Goal: Obtain resource: Download file/media

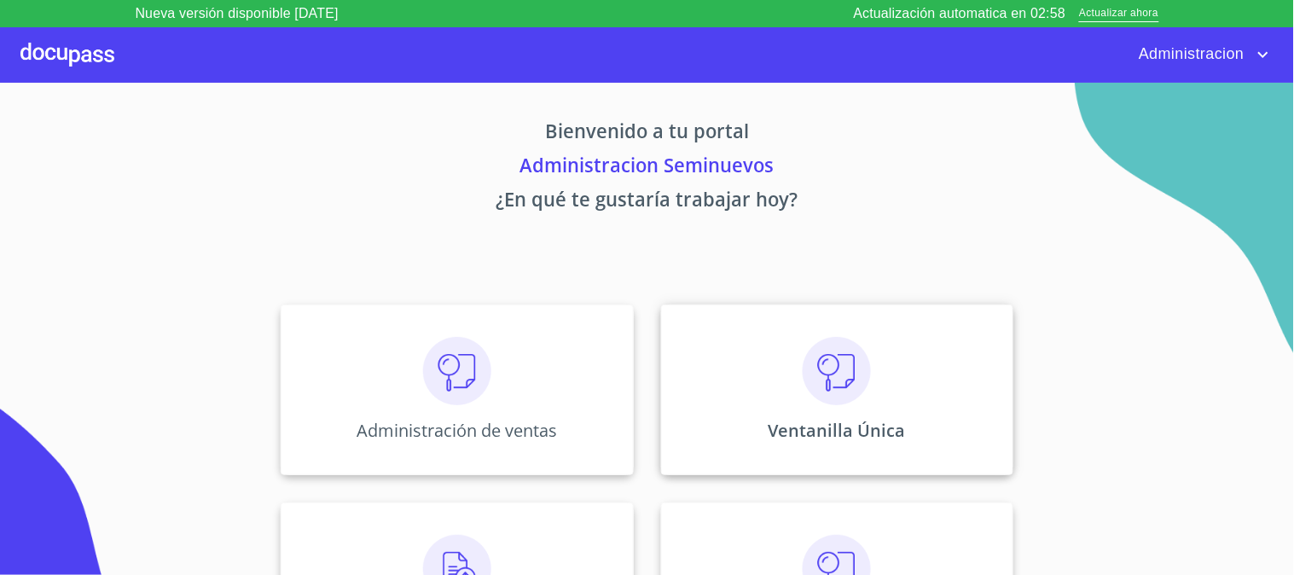
click at [845, 435] on p "Ventanilla Única" at bounding box center [837, 430] width 137 height 23
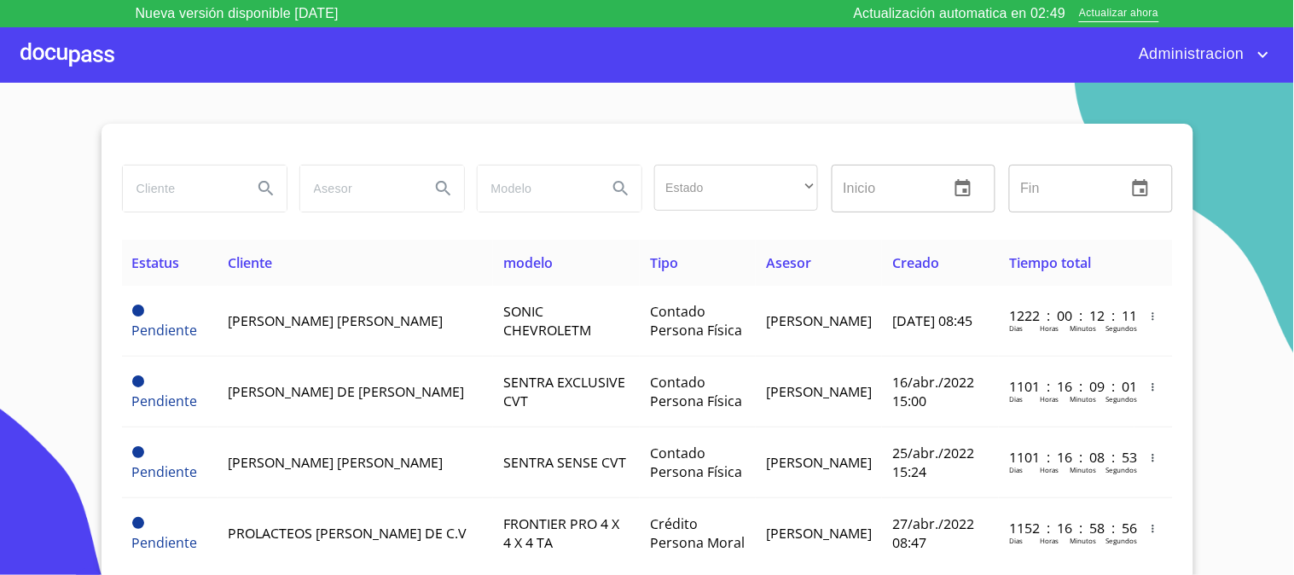
click at [172, 185] on input "search" at bounding box center [181, 189] width 116 height 46
type input "[PERSON_NAME]"
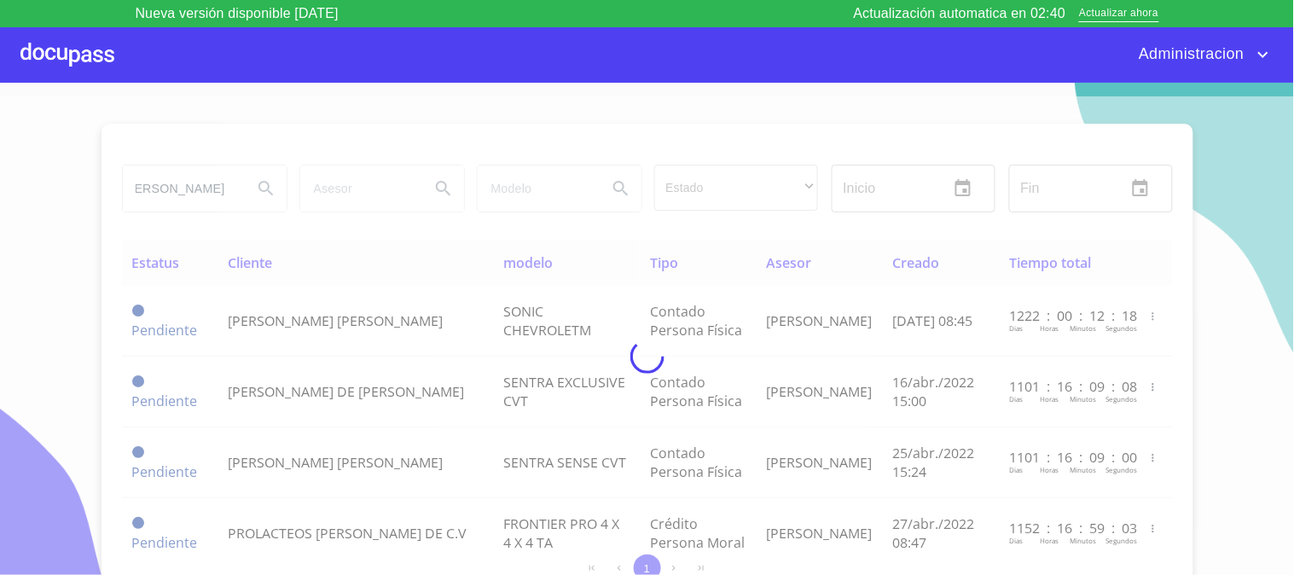
scroll to position [0, 0]
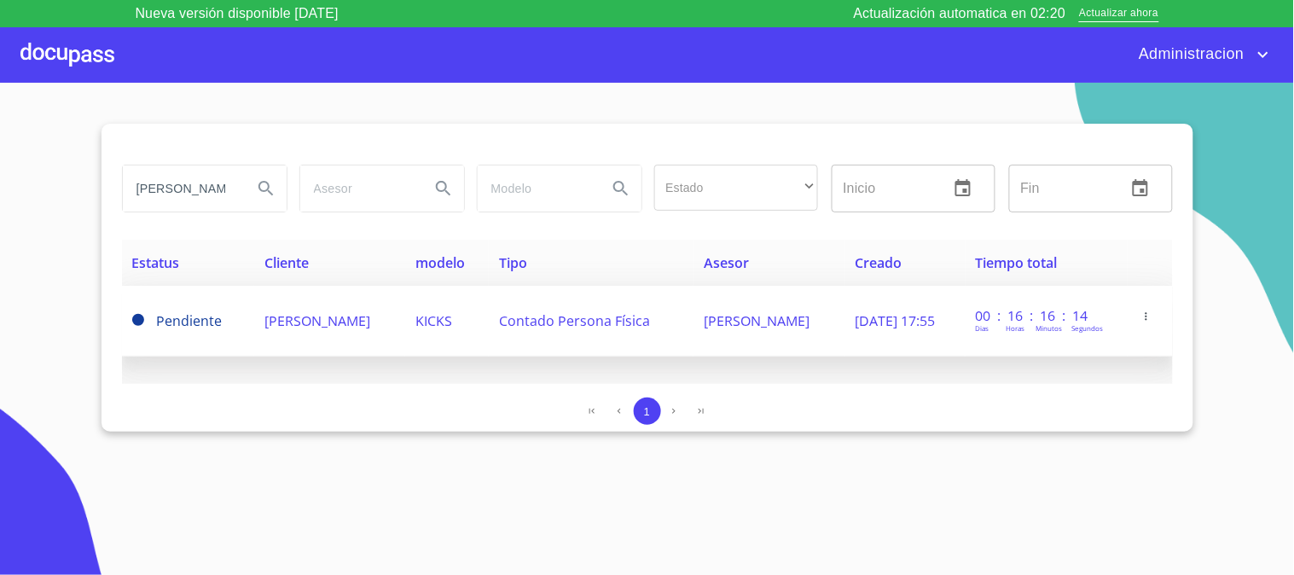
click at [575, 304] on td "Contado Persona Física" at bounding box center [591, 321] width 205 height 71
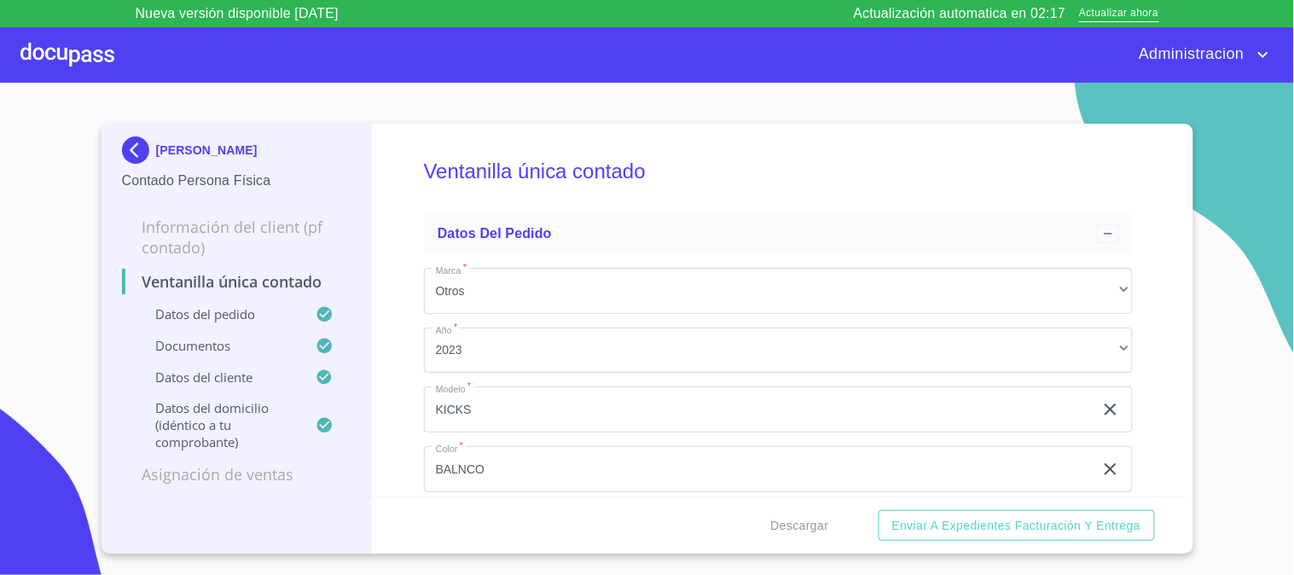
scroll to position [474, 0]
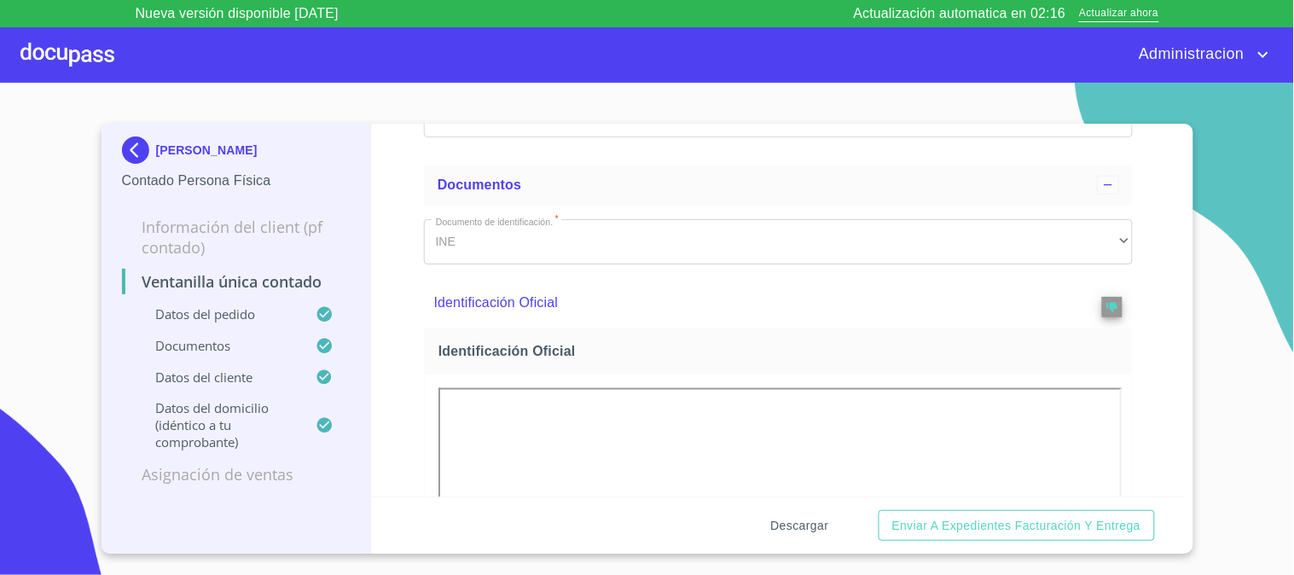
click at [787, 530] on span "Descargar" at bounding box center [800, 525] width 58 height 21
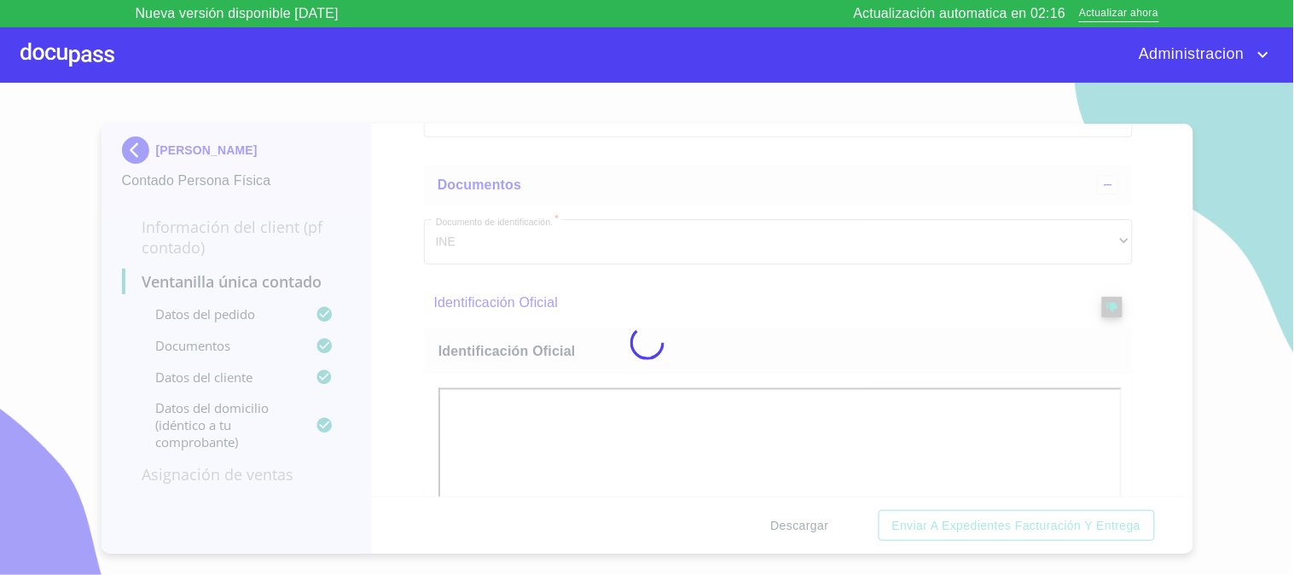
click at [787, 530] on div at bounding box center [647, 343] width 1294 height 520
click at [787, 530] on div "0%" at bounding box center [647, 343] width 1294 height 520
click at [787, 530] on div "5%" at bounding box center [647, 343] width 1294 height 520
click at [787, 530] on div "15%" at bounding box center [647, 343] width 1294 height 520
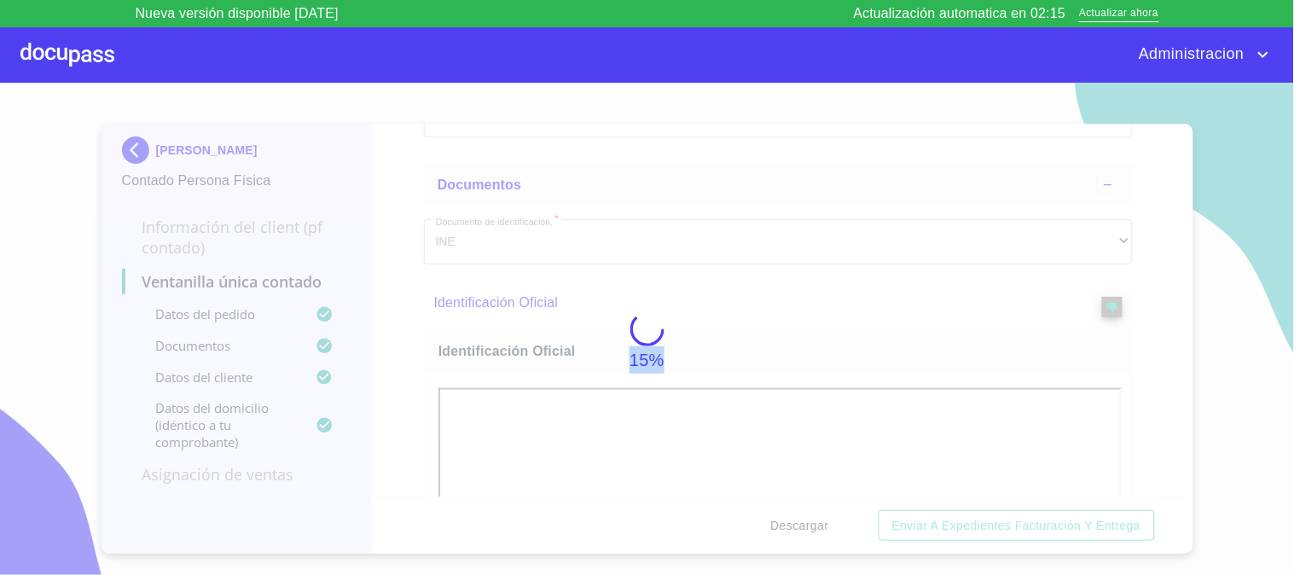
click at [787, 530] on div "15%" at bounding box center [647, 343] width 1294 height 520
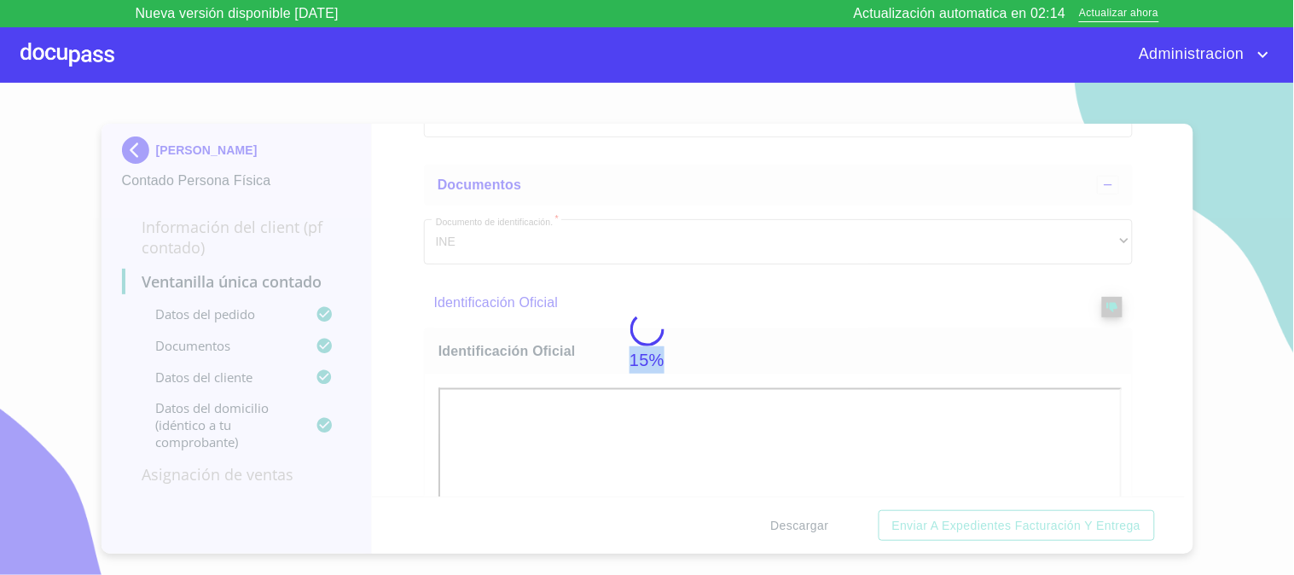
click at [787, 530] on div "15%" at bounding box center [647, 343] width 1294 height 520
click at [787, 530] on div "50%" at bounding box center [647, 343] width 1294 height 520
click at [788, 529] on div "74%" at bounding box center [647, 343] width 1294 height 520
click at [788, 527] on div "74%" at bounding box center [647, 343] width 1294 height 520
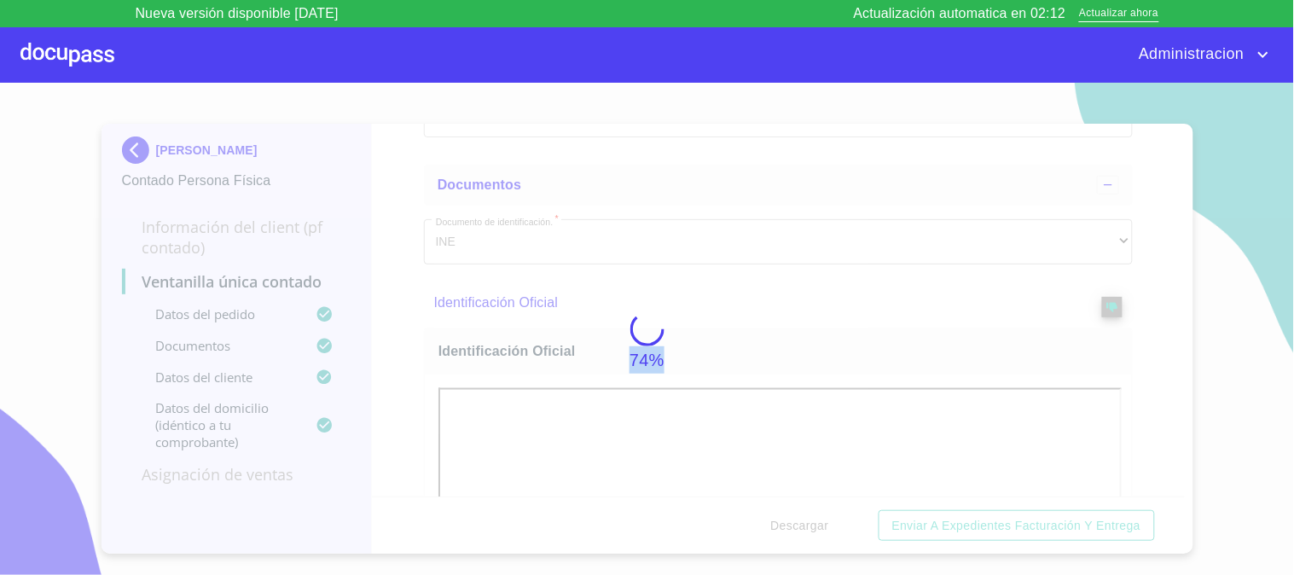
click at [788, 524] on div "74%" at bounding box center [647, 343] width 1294 height 520
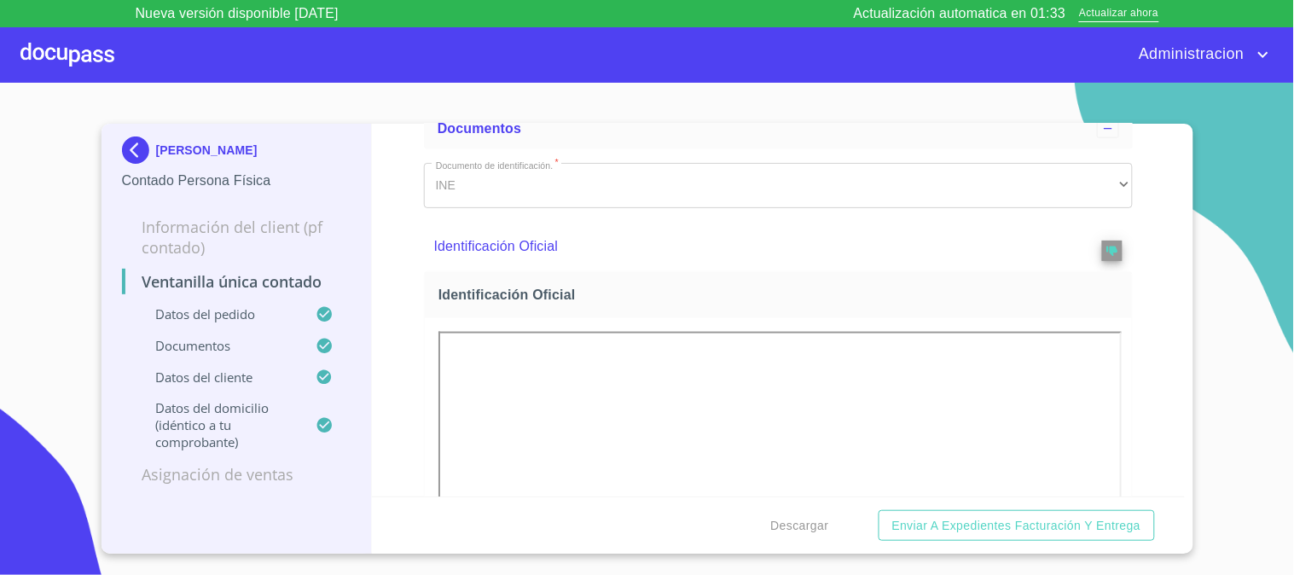
scroll to position [568, 0]
